Goal: Check status

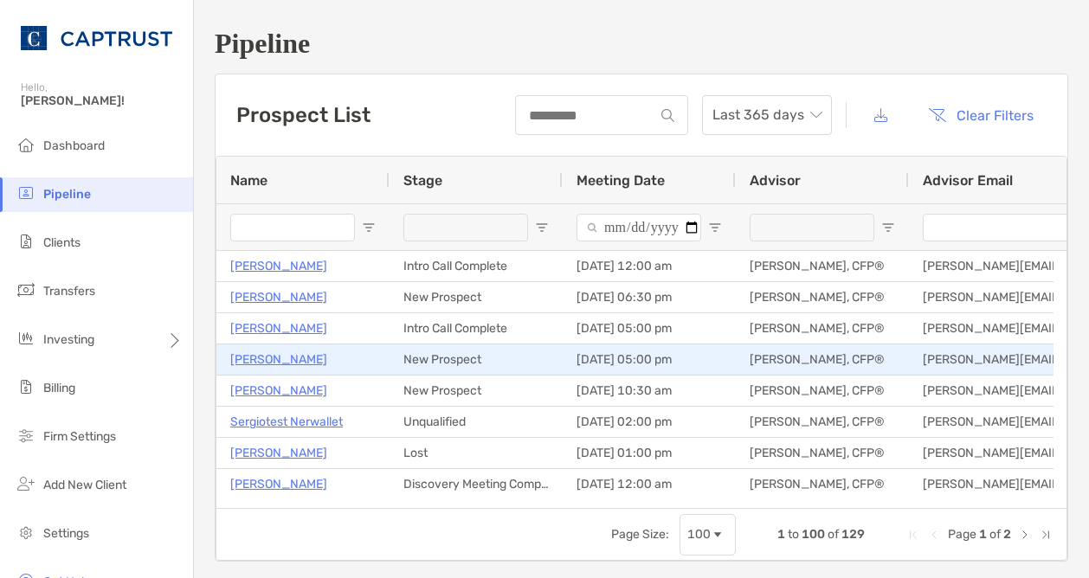
click at [267, 357] on p "[PERSON_NAME]" at bounding box center [278, 360] width 97 height 22
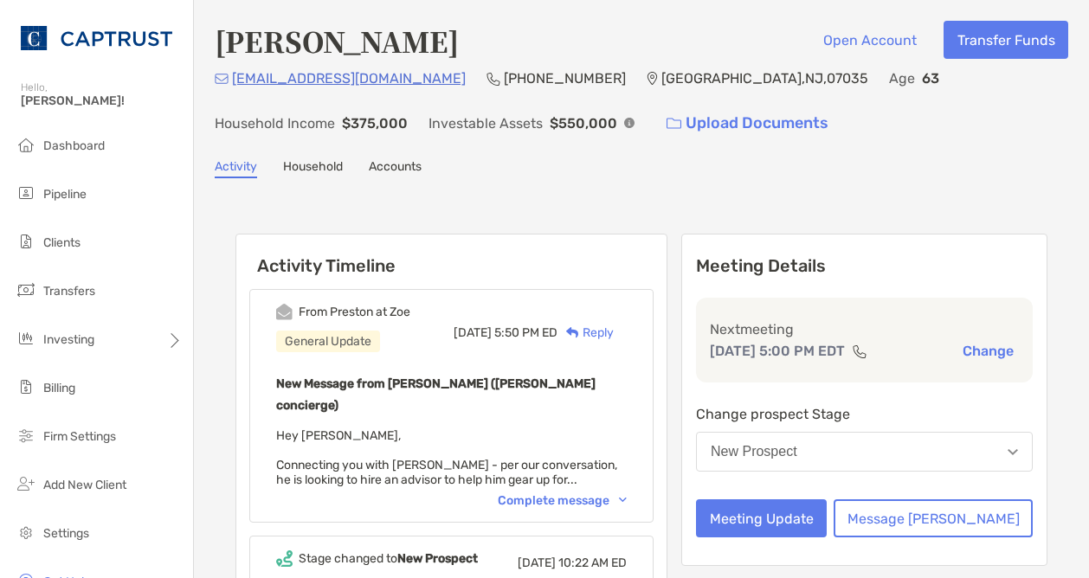
click at [627, 493] on div "Complete message" at bounding box center [562, 500] width 129 height 15
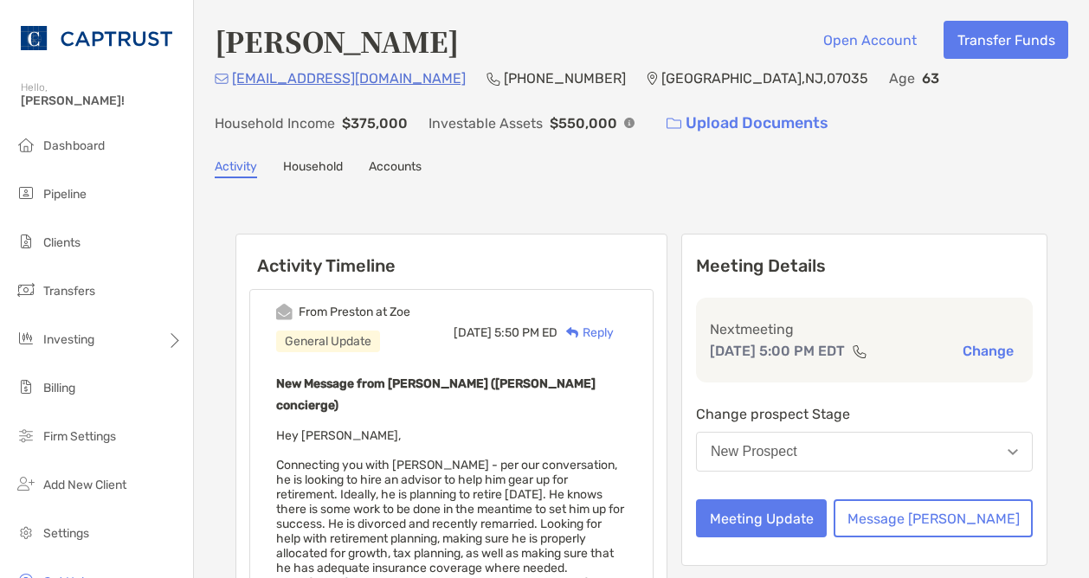
scroll to position [217, 0]
